Goal: Task Accomplishment & Management: Manage account settings

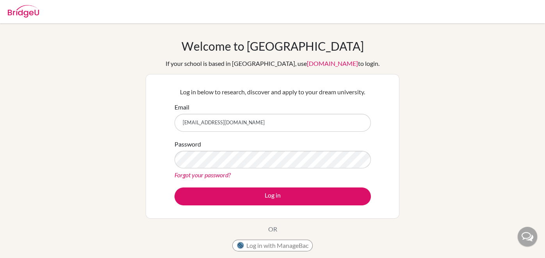
type input "[EMAIL_ADDRESS][DOMAIN_NAME]"
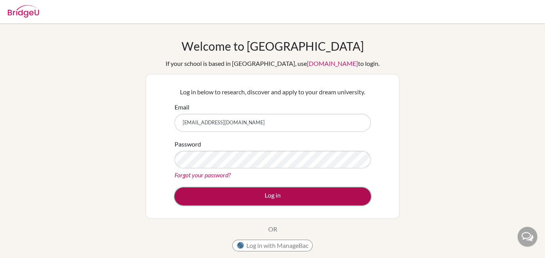
click at [201, 196] on button "Log in" at bounding box center [272, 197] width 196 height 18
click at [342, 192] on button "Log in" at bounding box center [272, 197] width 196 height 18
click at [343, 196] on button "Log in" at bounding box center [272, 197] width 196 height 18
click at [203, 203] on button "Log in" at bounding box center [272, 197] width 196 height 18
click at [182, 199] on button "Log in" at bounding box center [272, 197] width 196 height 18
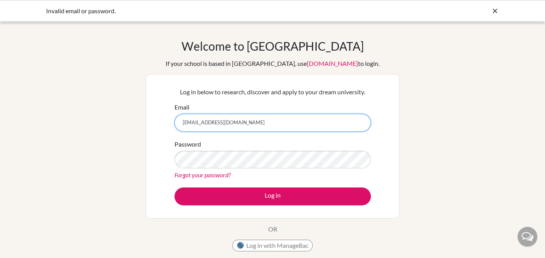
drag, startPoint x: 259, startPoint y: 124, endPoint x: 165, endPoint y: 125, distance: 94.1
click at [165, 125] on div "Log in below to research, discover and apply to your dream university. Email [E…" at bounding box center [273, 146] width 254 height 145
type input "[EMAIL_ADDRESS][DOMAIN_NAME]"
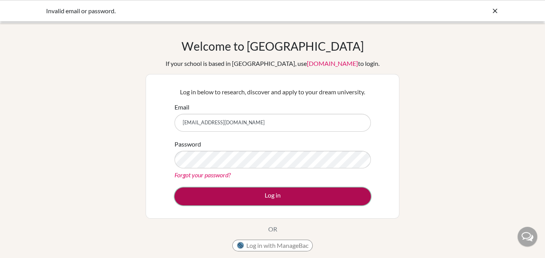
click at [283, 199] on button "Log in" at bounding box center [272, 197] width 196 height 18
